Goal: Complete application form

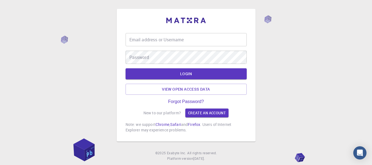
click at [184, 41] on input "Email address or Username" at bounding box center [186, 39] width 121 height 13
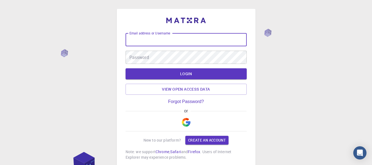
click at [189, 122] on img "button" at bounding box center [186, 122] width 9 height 9
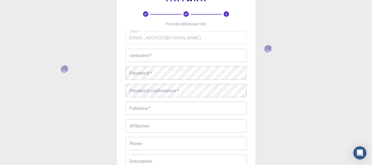
scroll to position [28, 0]
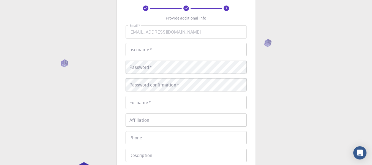
click at [191, 51] on input "username   *" at bounding box center [186, 49] width 121 height 13
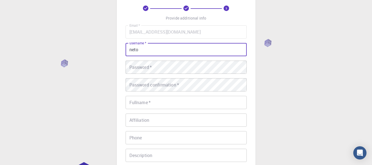
type input "neto"
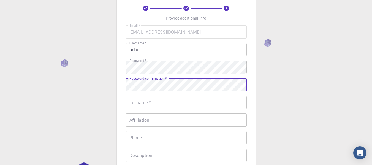
click at [175, 101] on input "Fullname   *" at bounding box center [186, 102] width 121 height 13
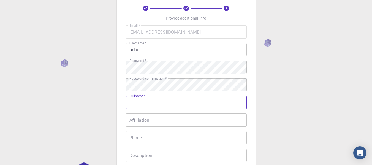
type input "Artevel [PERSON_NAME]"
type input "988487681"
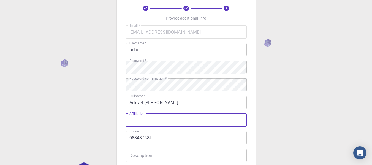
click at [172, 126] on input "Affiliation" at bounding box center [186, 119] width 121 height 13
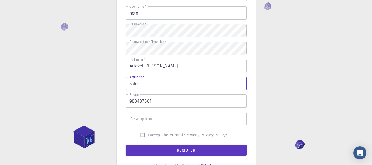
scroll to position [83, 0]
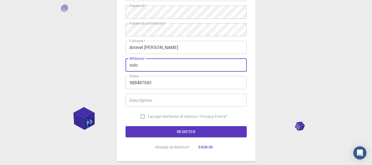
type input "solo"
click at [159, 99] on input "Description" at bounding box center [186, 100] width 121 height 13
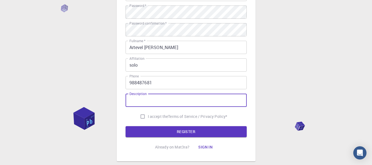
click at [138, 116] on input "I accept the Terms of Service / Privacy Policy *" at bounding box center [142, 116] width 10 height 10
checkbox input "true"
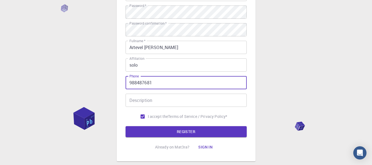
drag, startPoint x: 164, startPoint y: 85, endPoint x: 108, endPoint y: 90, distance: 56.1
click at [108, 90] on div "3 Provide additional info Email   * artevelcandido@gmail.com Email   * username…" at bounding box center [186, 57] width 372 height 280
click at [163, 79] on input "988487681" at bounding box center [186, 82] width 121 height 13
click at [137, 134] on button "REGISTER" at bounding box center [186, 131] width 121 height 11
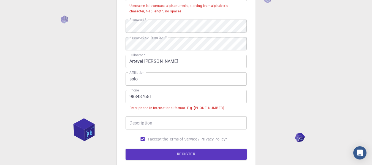
drag, startPoint x: 129, startPoint y: 96, endPoint x: 132, endPoint y: 95, distance: 2.9
click at [129, 96] on input "988487681" at bounding box center [186, 96] width 121 height 13
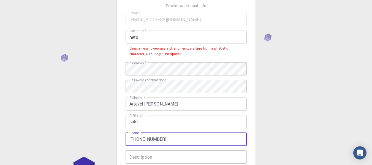
scroll to position [28, 0]
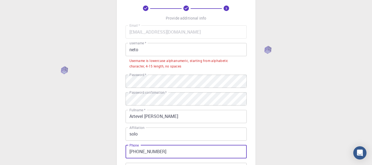
type input "[PHONE_NUMBER]"
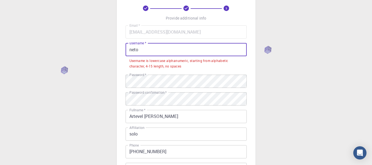
drag, startPoint x: 171, startPoint y: 51, endPoint x: 116, endPoint y: 54, distance: 54.6
click at [116, 54] on div "3 Provide additional info Email   * artevelcandido@gmail.com Email   * username…" at bounding box center [186, 119] width 372 height 294
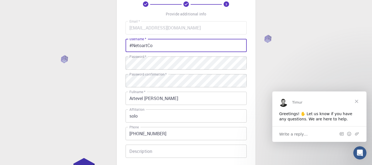
scroll to position [83, 0]
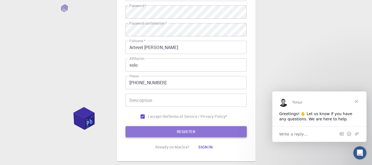
click at [183, 134] on button "REGISTER" at bounding box center [186, 131] width 121 height 11
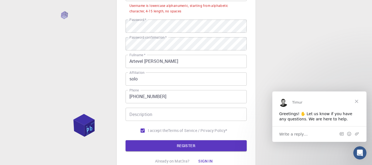
click at [357, 101] on span "Close" at bounding box center [357, 101] width 20 height 20
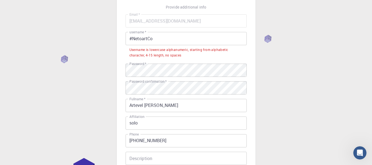
scroll to position [28, 0]
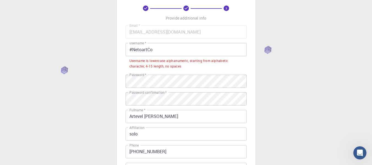
click at [132, 53] on input "#NetoartCo" at bounding box center [186, 49] width 121 height 13
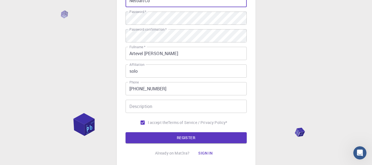
scroll to position [83, 0]
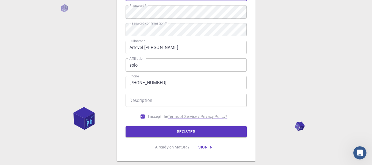
click at [188, 132] on button "REGISTER" at bounding box center [186, 131] width 121 height 11
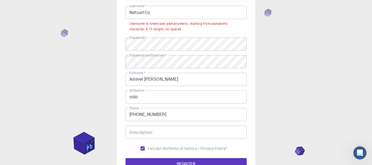
scroll to position [28, 0]
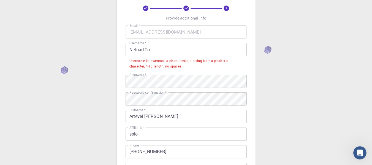
click at [132, 50] on input "NetoartCo" at bounding box center [186, 49] width 121 height 13
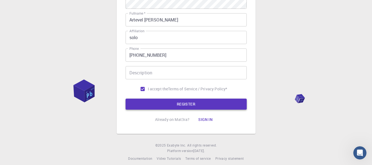
type input "netoartCo"
click at [195, 103] on button "REGISTER" at bounding box center [186, 104] width 121 height 11
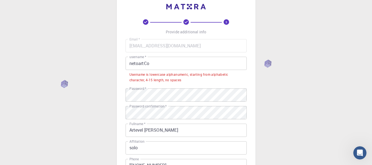
scroll to position [0, 0]
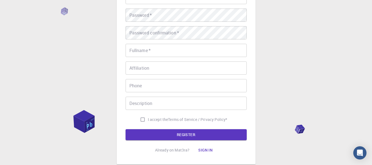
scroll to position [110, 0]
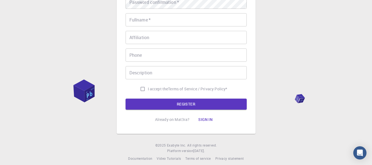
click at [141, 89] on input "I accept the Terms of Service / Privacy Policy *" at bounding box center [142, 89] width 10 height 10
checkbox input "false"
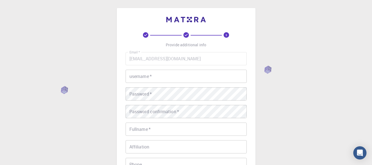
scroll to position [0, 0]
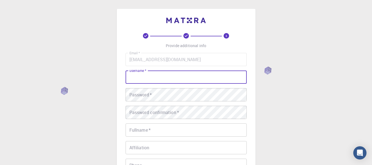
click at [184, 76] on input "username   *" at bounding box center [186, 76] width 121 height 13
type input "neto"
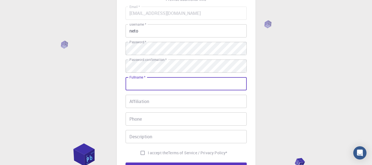
scroll to position [55, 0]
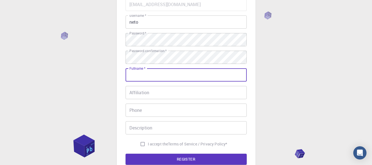
click at [156, 75] on input "Fullname   *" at bounding box center [186, 74] width 121 height 13
type input "Artevel [PERSON_NAME]"
type input "988487681"
click at [159, 96] on input "Affiliation" at bounding box center [186, 92] width 121 height 13
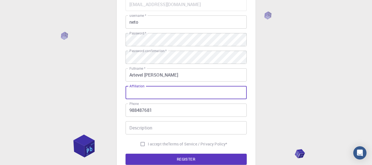
type input "solo"
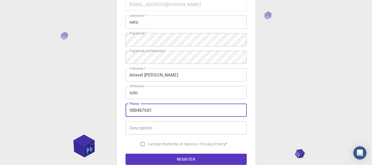
drag, startPoint x: 127, startPoint y: 111, endPoint x: 142, endPoint y: 110, distance: 14.9
click at [127, 111] on input "988487681" at bounding box center [186, 109] width 121 height 13
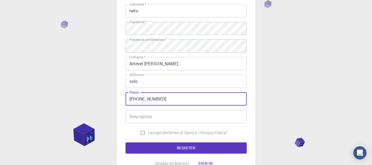
scroll to position [83, 0]
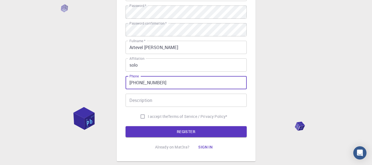
type input "[PHONE_NUMBER]"
click at [140, 114] on input "I accept the Terms of Service / Privacy Policy *" at bounding box center [142, 116] width 10 height 10
checkbox input "true"
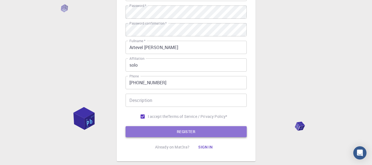
click at [142, 131] on button "REGISTER" at bounding box center [186, 131] width 121 height 11
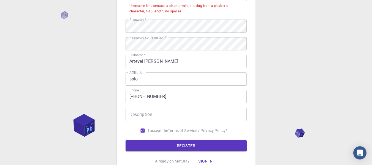
scroll to position [0, 0]
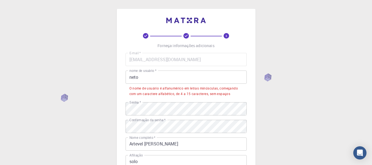
click at [152, 77] on input "neto" at bounding box center [186, 76] width 121 height 13
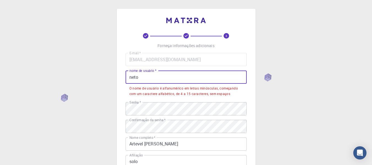
drag, startPoint x: 156, startPoint y: 78, endPoint x: 102, endPoint y: 75, distance: 53.5
click at [103, 75] on div "3 Forneça informações adicionais E-mail   * [EMAIL_ADDRESS][DOMAIN_NAME] E-mail…" at bounding box center [186, 147] width 372 height 294
click at [153, 78] on input "neto" at bounding box center [186, 76] width 121 height 13
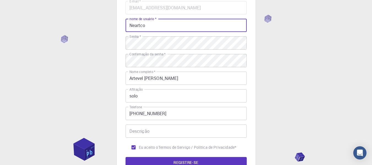
scroll to position [83, 0]
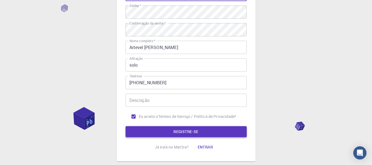
click at [181, 129] on font "REGISTRE-SE" at bounding box center [185, 131] width 25 height 5
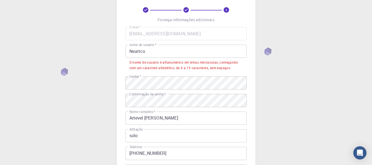
scroll to position [0, 0]
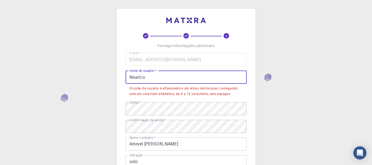
click at [132, 77] on input "Neartco" at bounding box center [186, 76] width 121 height 13
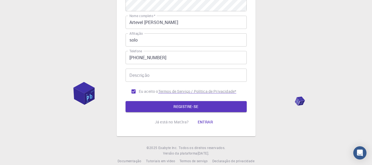
scroll to position [110, 0]
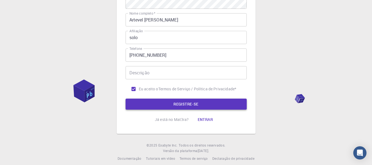
type input "neartco"
click at [192, 103] on font "REGISTRE-SE" at bounding box center [185, 103] width 25 height 5
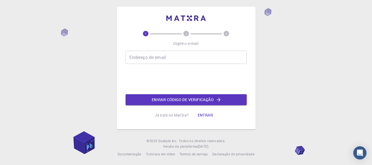
scroll to position [3, 0]
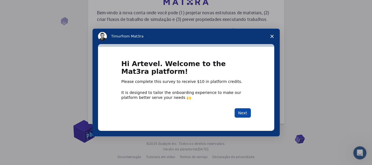
click at [247, 113] on button "Next" at bounding box center [242, 112] width 16 height 9
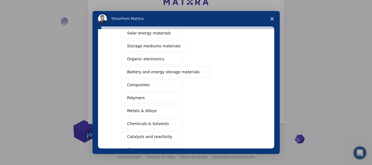
scroll to position [55, 0]
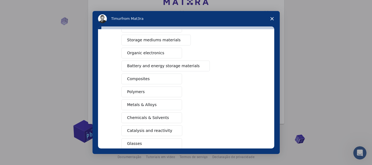
click at [148, 52] on span "Organic electronics" at bounding box center [145, 53] width 37 height 6
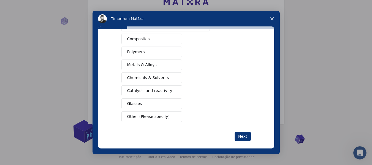
scroll to position [101, 0]
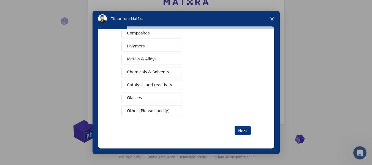
click at [149, 72] on span "Chemicals & Solvents" at bounding box center [148, 72] width 42 height 6
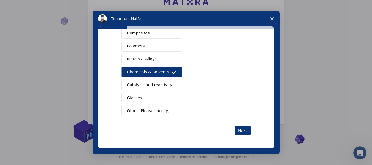
click at [130, 42] on button "Polymers" at bounding box center [151, 46] width 61 height 11
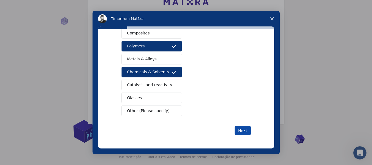
click at [242, 129] on button "Next" at bounding box center [242, 130] width 16 height 9
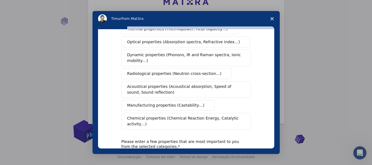
scroll to position [110, 0]
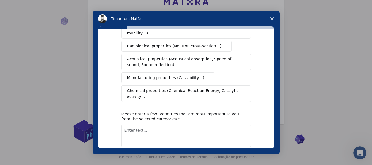
click at [176, 88] on span "Chemical properties (Chemical Reaction Energy, Catalytic activity…)" at bounding box center [184, 94] width 114 height 12
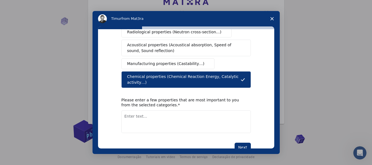
scroll to position [129, 0]
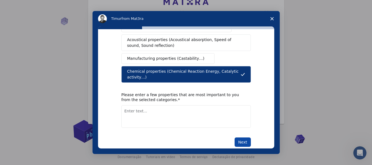
click at [237, 137] on button "Next" at bounding box center [242, 141] width 16 height 9
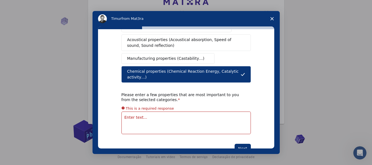
click at [173, 111] on textarea "Enter text..." at bounding box center [185, 122] width 129 height 23
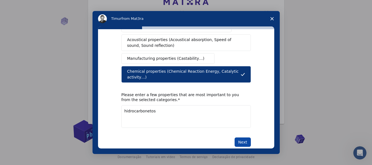
type textarea "hidrocarbonetos"
click at [237, 137] on button "Next" at bounding box center [242, 141] width 16 height 9
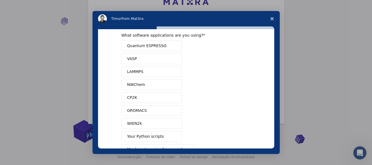
scroll to position [6, 0]
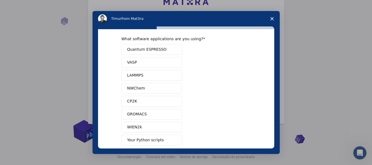
click at [143, 101] on button "CP2K" at bounding box center [151, 101] width 61 height 11
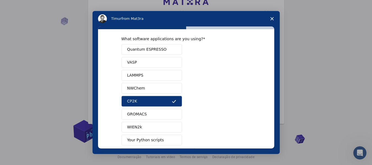
scroll to position [61, 0]
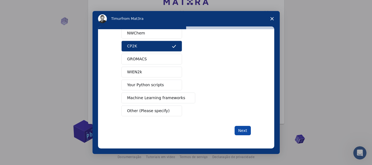
click at [240, 130] on button "Next" at bounding box center [242, 130] width 16 height 9
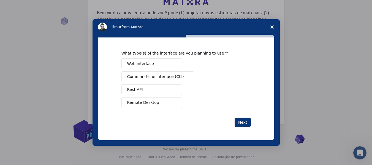
click at [174, 89] on span "Intercom messenger" at bounding box center [174, 90] width 4 height 4
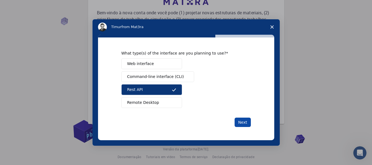
click at [244, 121] on button "Next" at bounding box center [242, 122] width 16 height 9
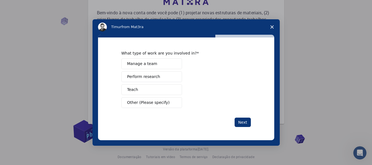
click at [162, 77] on button "Perform research" at bounding box center [151, 76] width 61 height 11
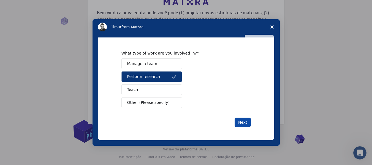
click at [242, 121] on button "Next" at bounding box center [242, 122] width 16 height 9
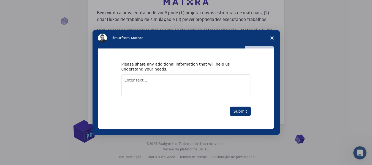
click at [167, 80] on textarea "Enter text..." at bounding box center [185, 85] width 129 height 23
type textarea "s"
type textarea "estudos"
click at [242, 114] on button "Submit" at bounding box center [240, 111] width 21 height 9
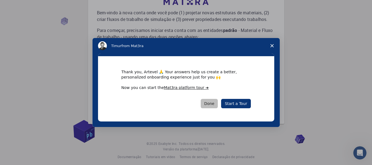
click at [209, 101] on button "Done" at bounding box center [209, 103] width 17 height 9
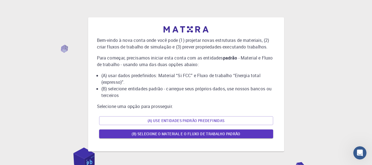
scroll to position [28, 0]
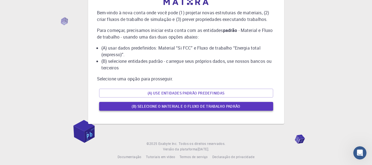
click at [191, 107] on font "(B) Selecione o material e o fluxo de trabalho padrão" at bounding box center [186, 106] width 109 height 5
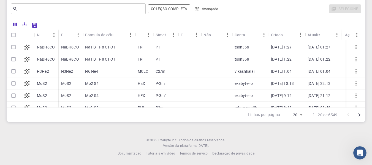
scroll to position [175, 0]
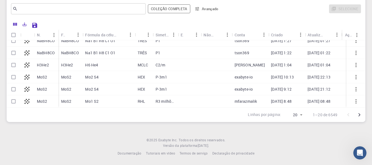
click at [363, 108] on div "Linhas por página: 20 20 1–20 de 6549" at bounding box center [303, 115] width 124 height 14
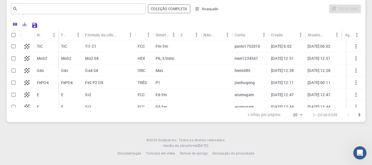
scroll to position [0, 0]
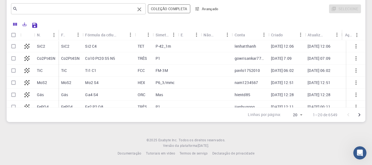
click at [41, 7] on input "text" at bounding box center [76, 9] width 117 height 8
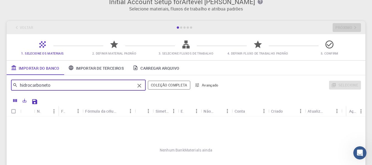
scroll to position [2, 0]
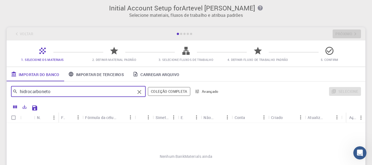
type input "hidrocarboneto"
click at [93, 75] on font "Importar de terceiros" at bounding box center [100, 74] width 48 height 5
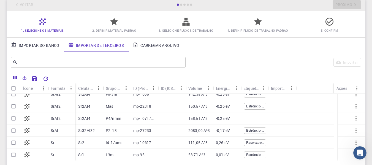
scroll to position [0, 0]
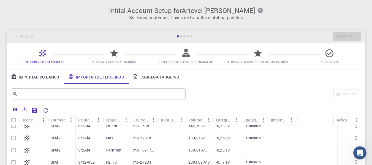
click at [44, 76] on font "Importar do Banco" at bounding box center [39, 76] width 41 height 5
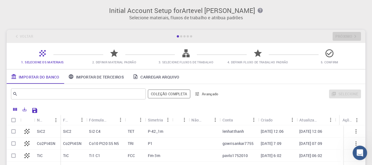
click at [354, 148] on div "Abra o Intercom Messenger" at bounding box center [359, 152] width 18 height 18
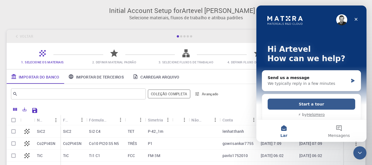
click at [284, 129] on button "Lar" at bounding box center [283, 131] width 55 height 22
click at [340, 18] on img "Mensageiro de intercomunicação" at bounding box center [341, 19] width 11 height 11
click at [356, 17] on div "Close" at bounding box center [356, 19] width 10 height 10
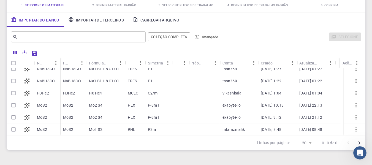
scroll to position [85, 0]
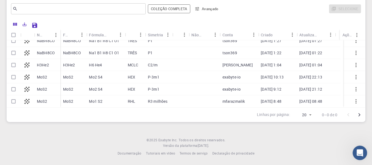
click at [356, 154] on icon "Open Intercom Messenger" at bounding box center [358, 152] width 9 height 9
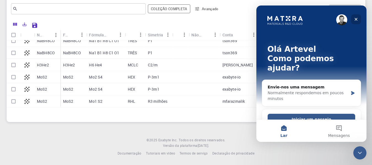
click at [358, 17] on div "Fechar" at bounding box center [356, 19] width 10 height 10
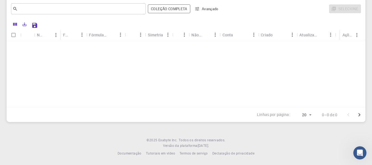
scroll to position [0, 0]
